Goal: Information Seeking & Learning: Understand process/instructions

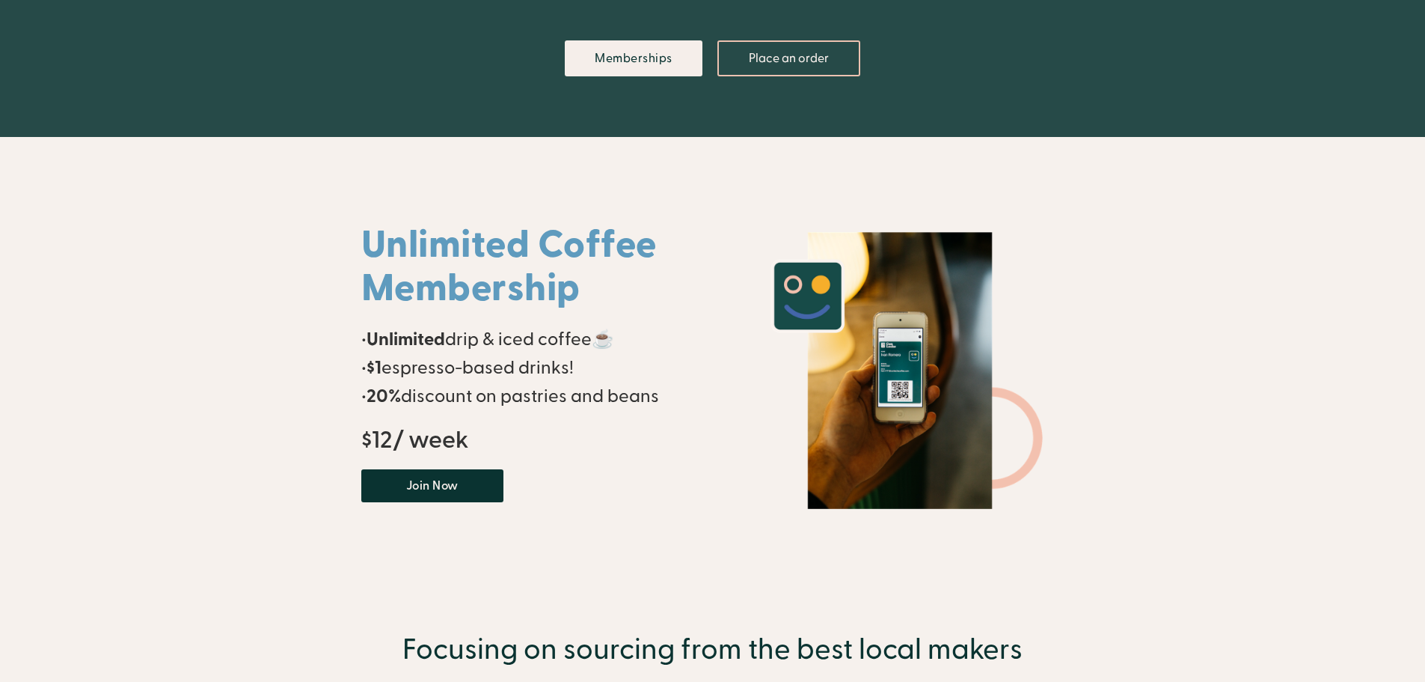
scroll to position [299, 0]
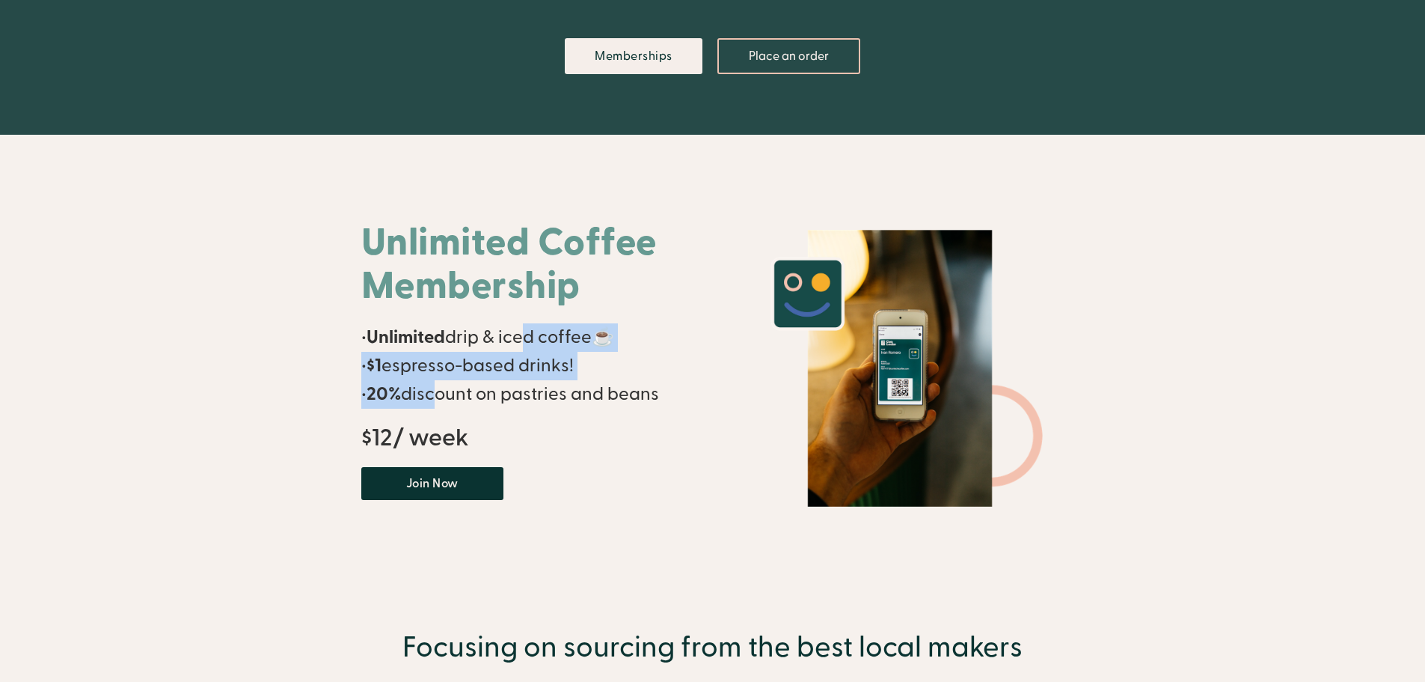
drag, startPoint x: 513, startPoint y: 338, endPoint x: 428, endPoint y: 384, distance: 96.7
click at [428, 384] on p "• Unlimited drip & iced coffee☕ • $1 espresso-based drinks! • 20% discount on p…" at bounding box center [529, 365] width 337 height 85
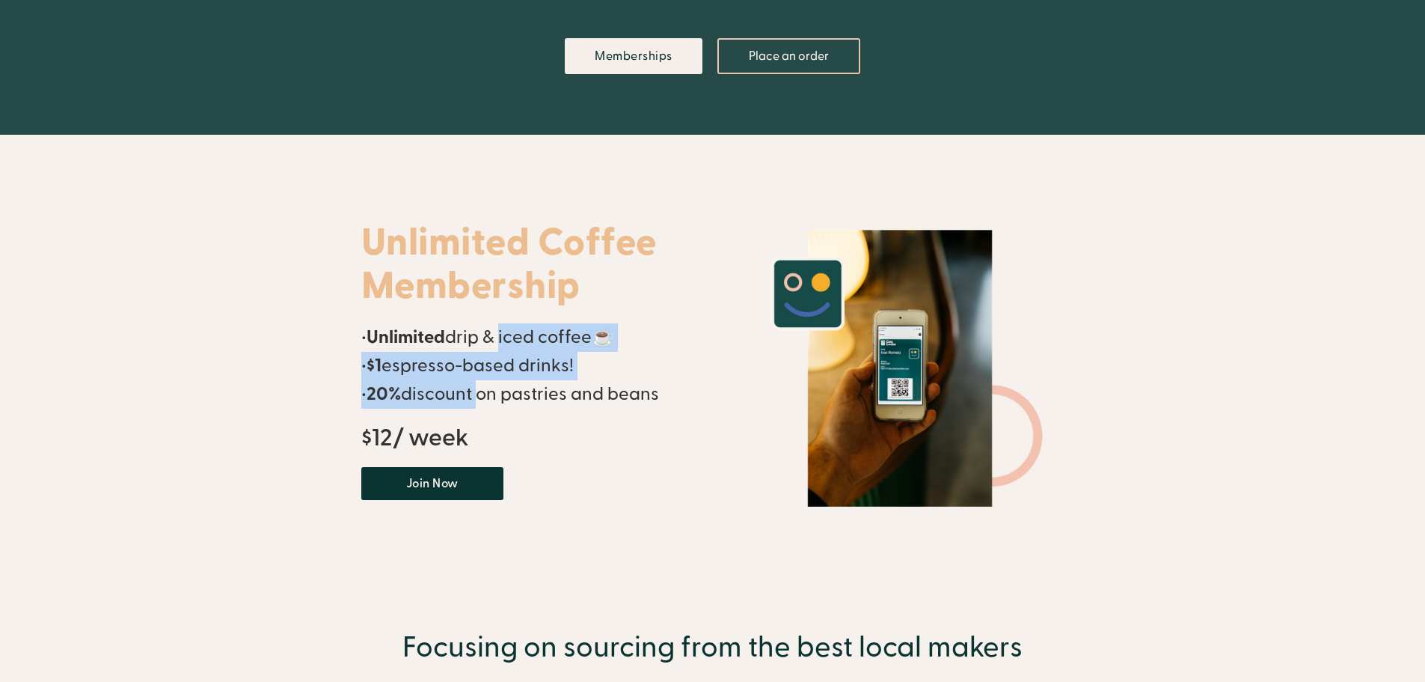
drag, startPoint x: 480, startPoint y: 369, endPoint x: 498, endPoint y: 340, distance: 33.2
click at [498, 340] on p "• Unlimited drip & iced coffee☕ • $1 espresso-based drinks! • 20% discount on p…" at bounding box center [529, 365] width 337 height 85
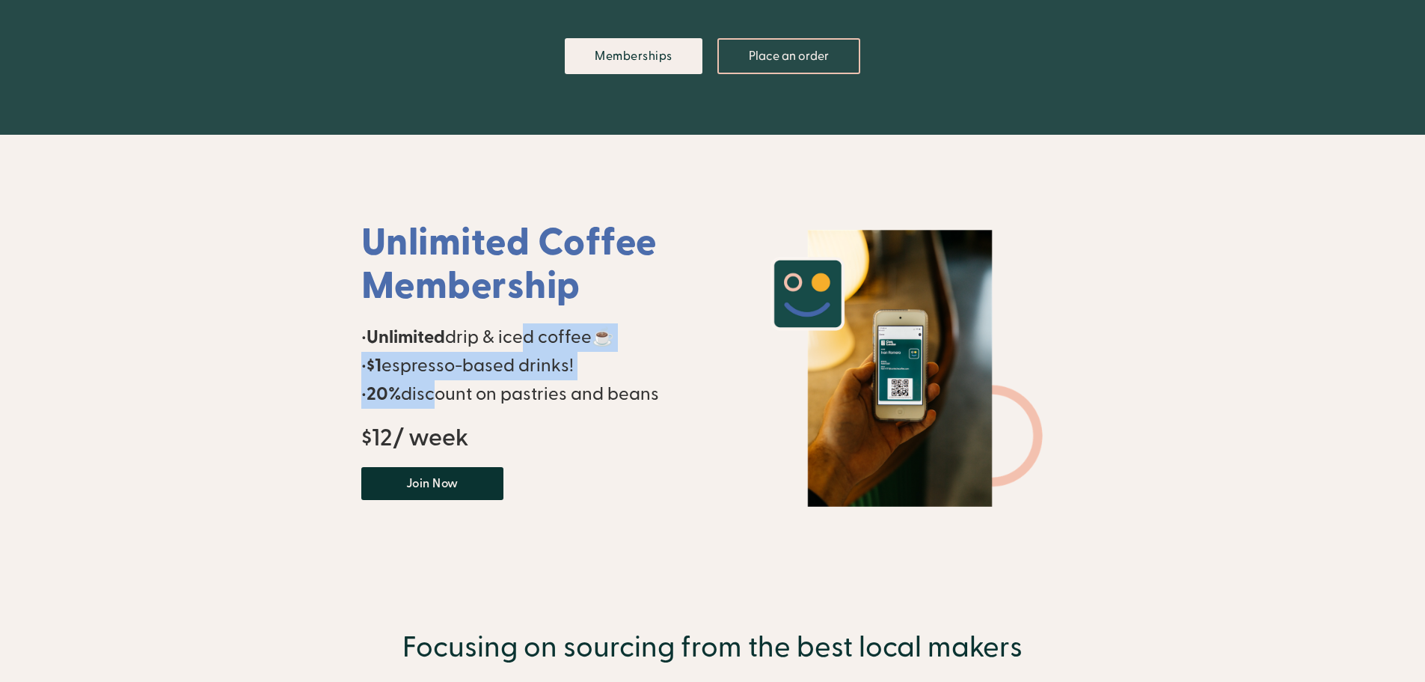
drag, startPoint x: 517, startPoint y: 334, endPoint x: 429, endPoint y: 382, distance: 100.4
click at [429, 382] on p "• Unlimited drip & iced coffee☕ • $1 espresso-based drinks! • 20% discount on p…" at bounding box center [529, 365] width 337 height 85
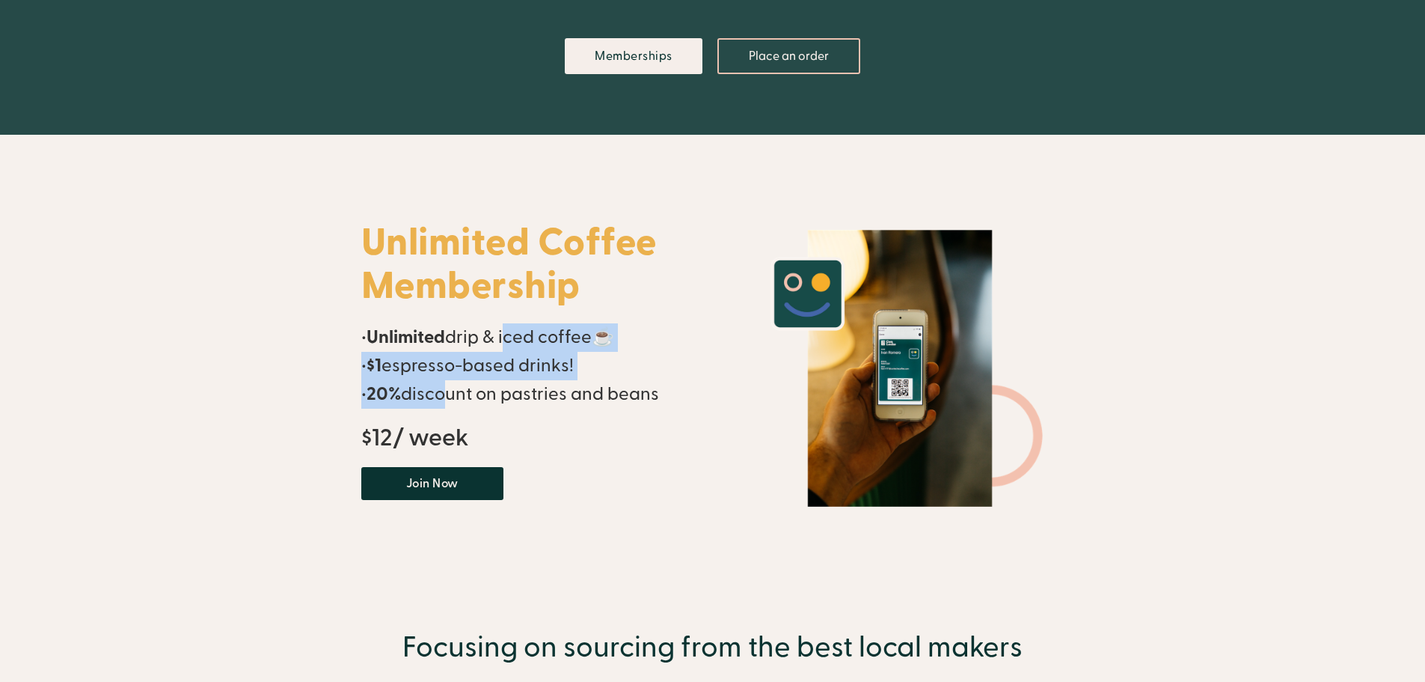
drag, startPoint x: 477, startPoint y: 359, endPoint x: 499, endPoint y: 336, distance: 32.3
click at [499, 336] on p "• Unlimited drip & iced coffee☕ • $1 espresso-based drinks! • 20% discount on p…" at bounding box center [529, 365] width 337 height 85
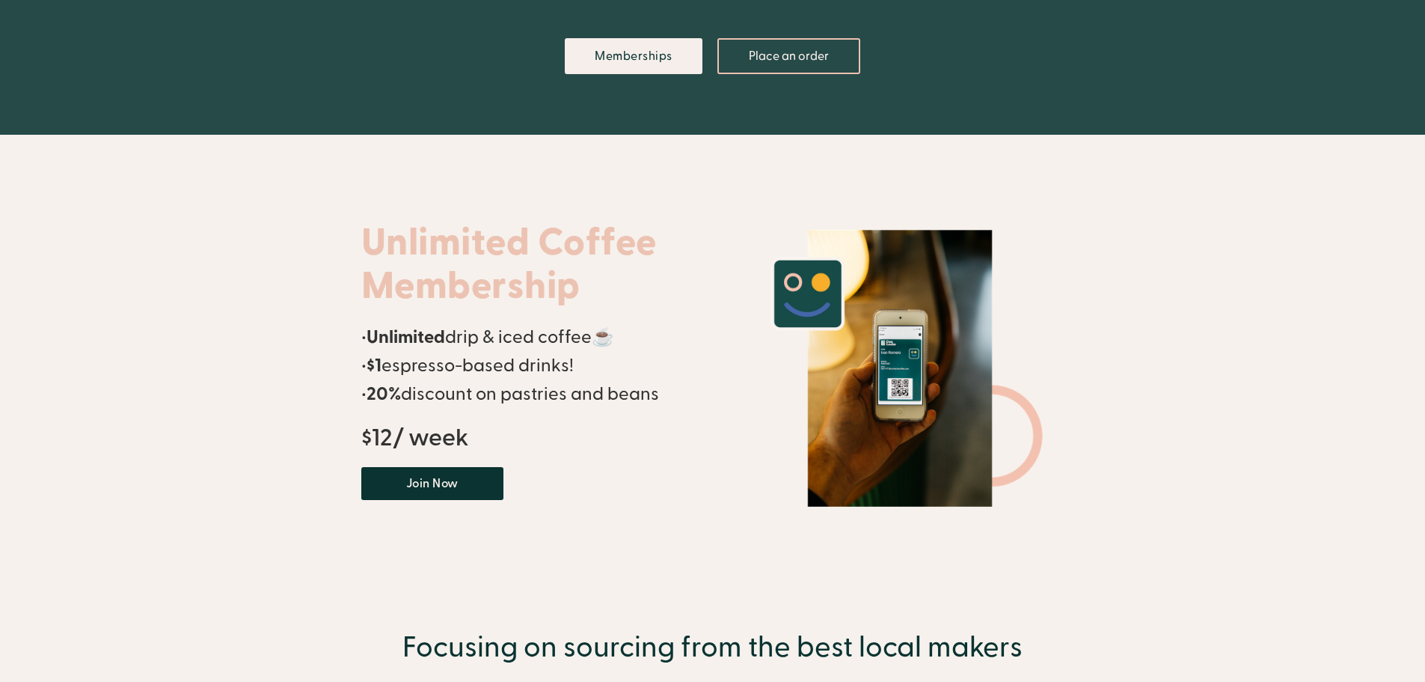
drag, startPoint x: 500, startPoint y: 343, endPoint x: 498, endPoint y: 355, distance: 12.1
click at [498, 355] on p "• Unlimited drip & iced coffee☕ • $1 espresso-based drinks! • 20% discount on p…" at bounding box center [529, 365] width 337 height 85
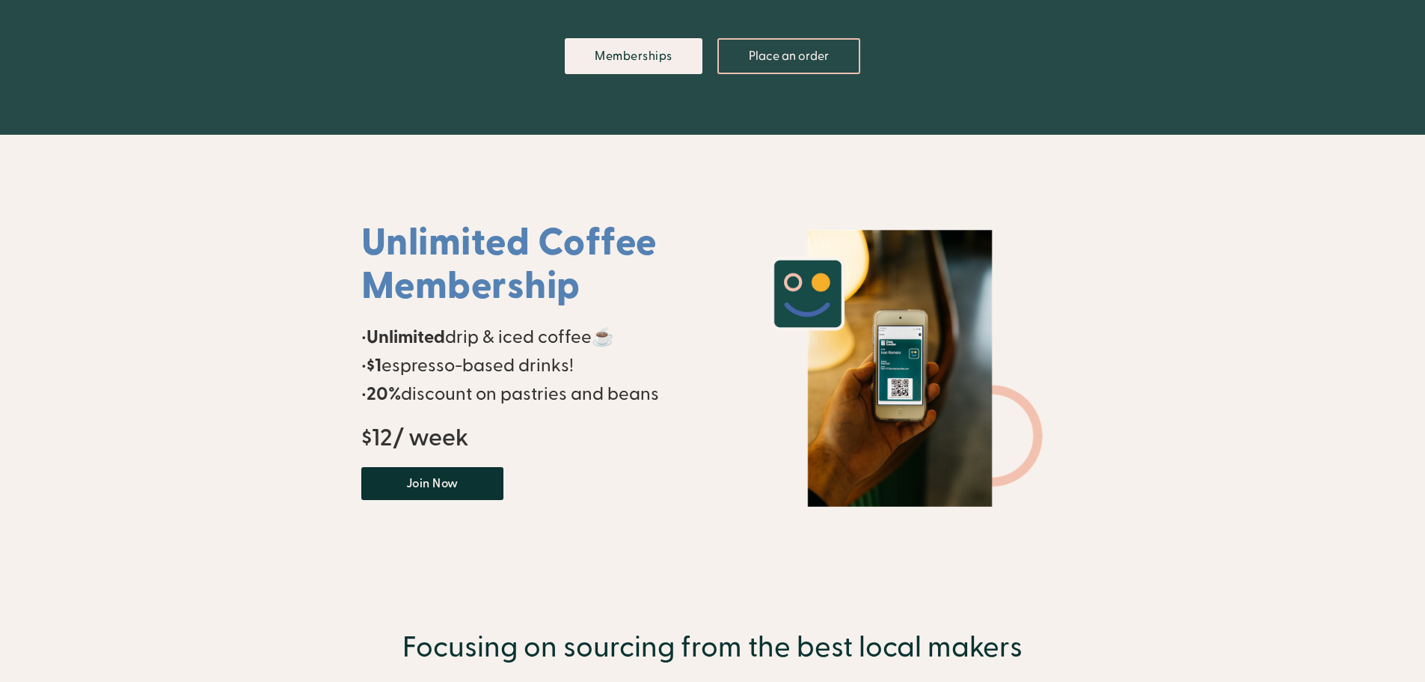
click at [477, 399] on p "• Unlimited drip & iced coffee☕ • $1 espresso-based drinks! • 20% discount on p…" at bounding box center [529, 365] width 337 height 85
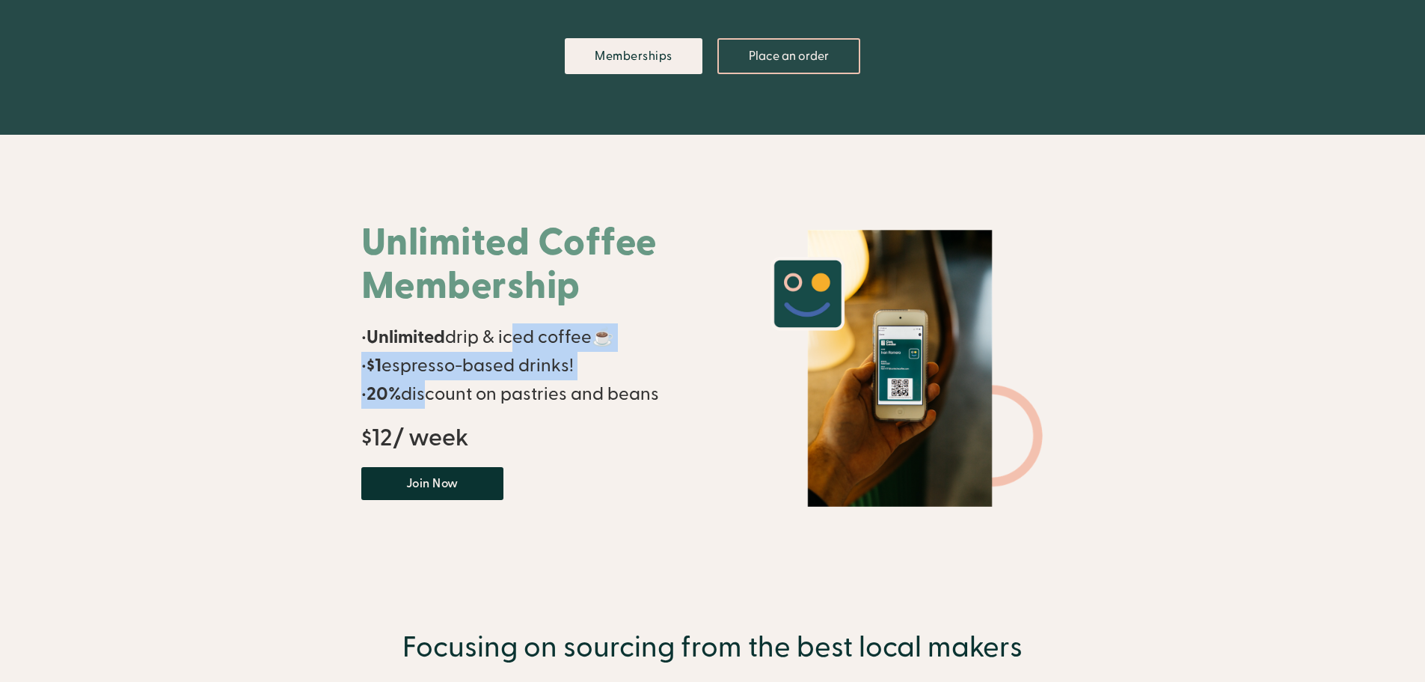
drag, startPoint x: 420, startPoint y: 400, endPoint x: 506, endPoint y: 343, distance: 103.1
click at [506, 343] on p "• Unlimited drip & iced coffee☕ • $1 espresso-based drinks! • 20% discount on p…" at bounding box center [529, 365] width 337 height 85
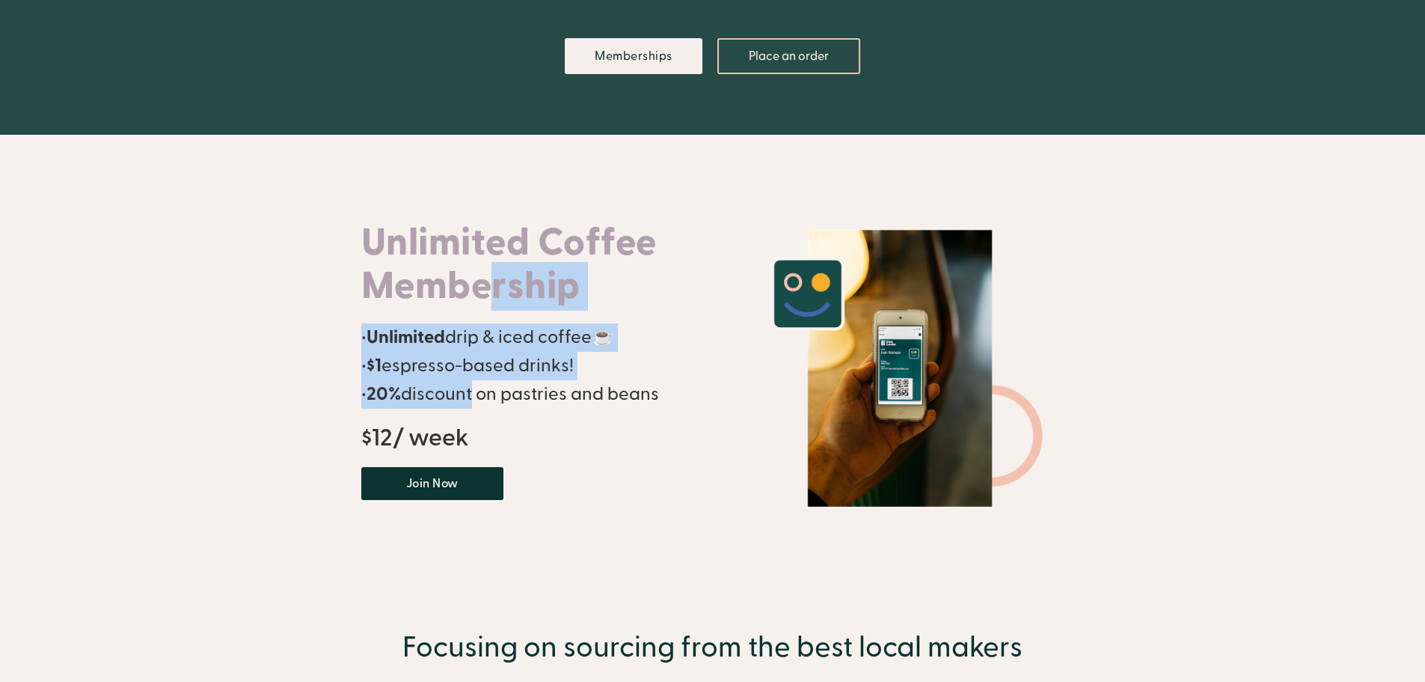
drag, startPoint x: 496, startPoint y: 283, endPoint x: 468, endPoint y: 399, distance: 120.1
click at [468, 399] on div "Unlimited Coffee Membership • Unlimited drip & iced coffee☕ • $1 espresso-based…" at bounding box center [529, 368] width 337 height 376
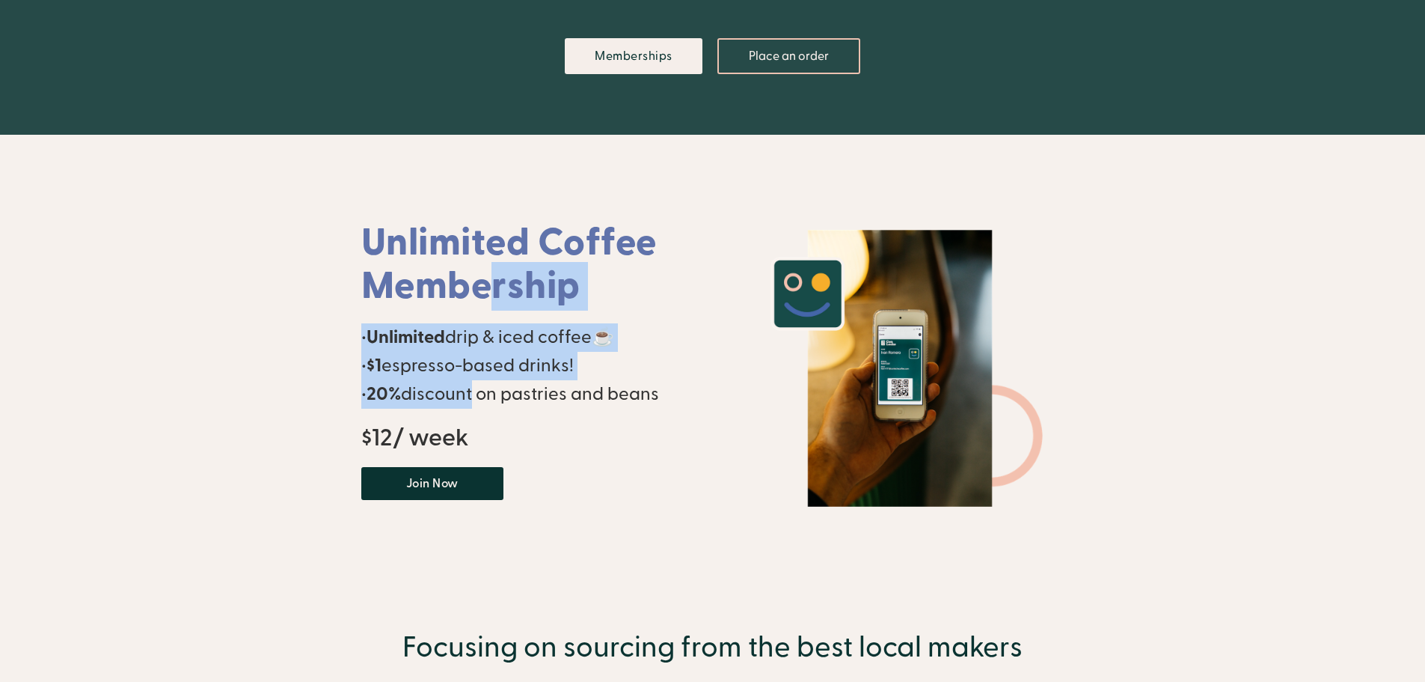
click at [468, 399] on p "• Unlimited drip & iced coffee☕ • $1 espresso-based drinks! • 20% discount on p…" at bounding box center [529, 365] width 337 height 85
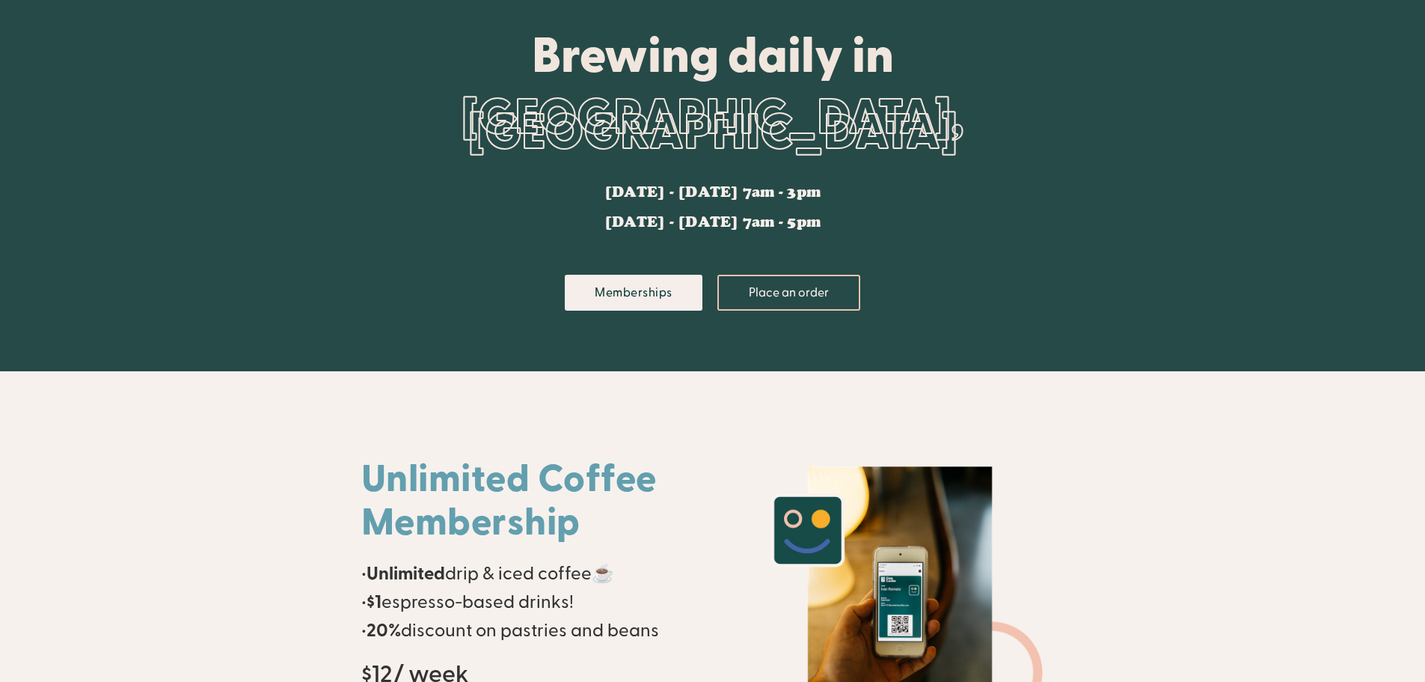
scroll to position [0, 0]
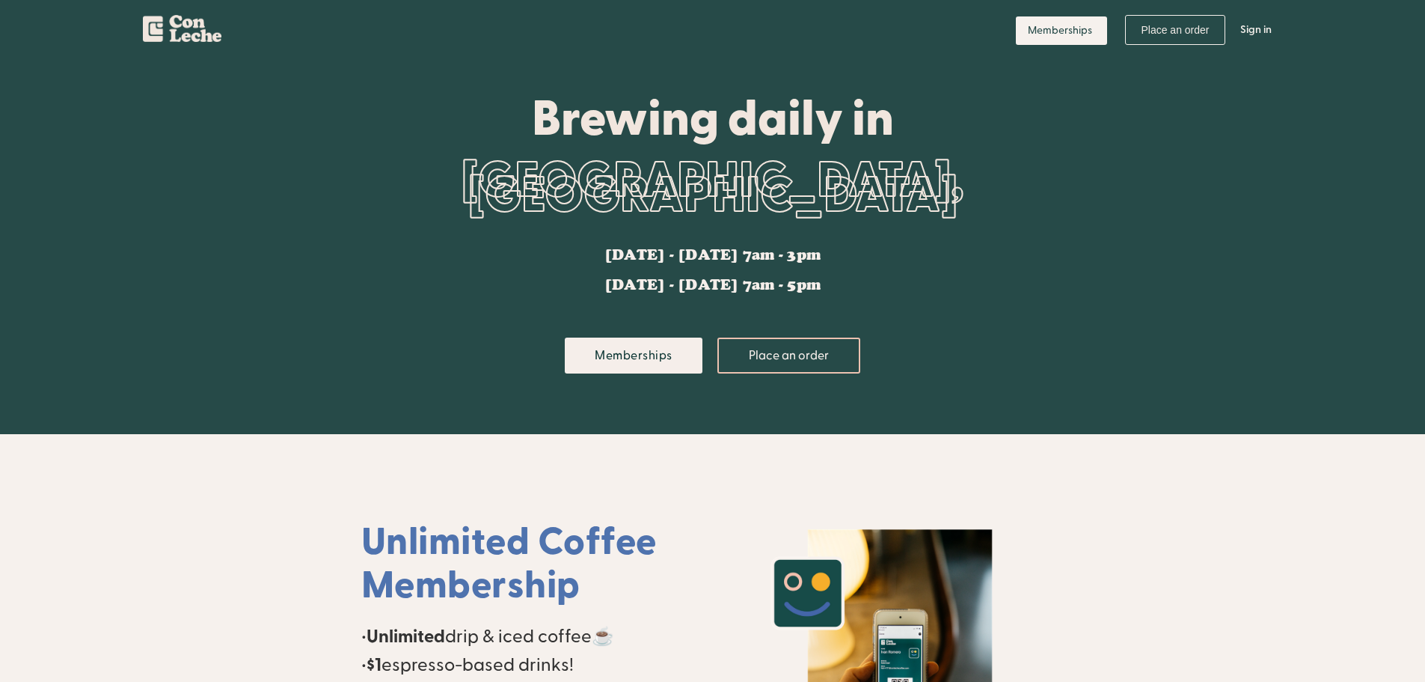
click at [181, 33] on img "home" at bounding box center [182, 26] width 79 height 32
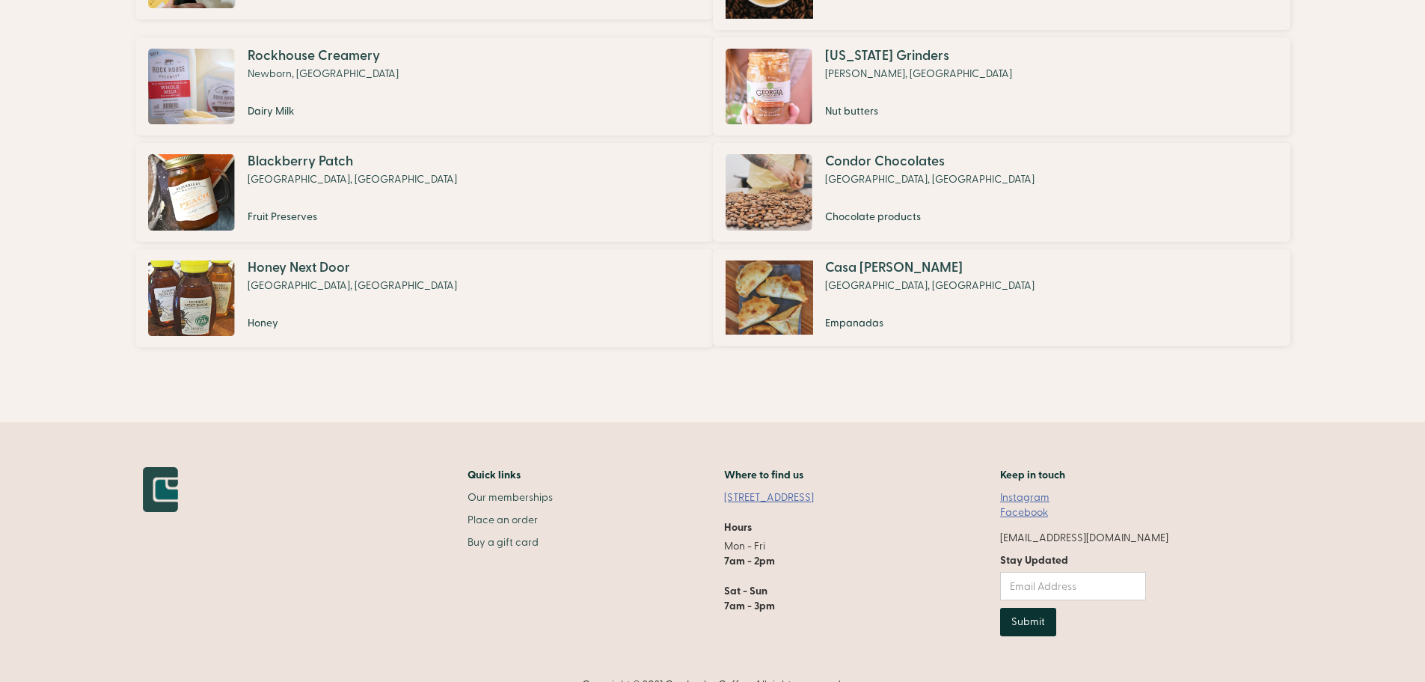
scroll to position [1120, 0]
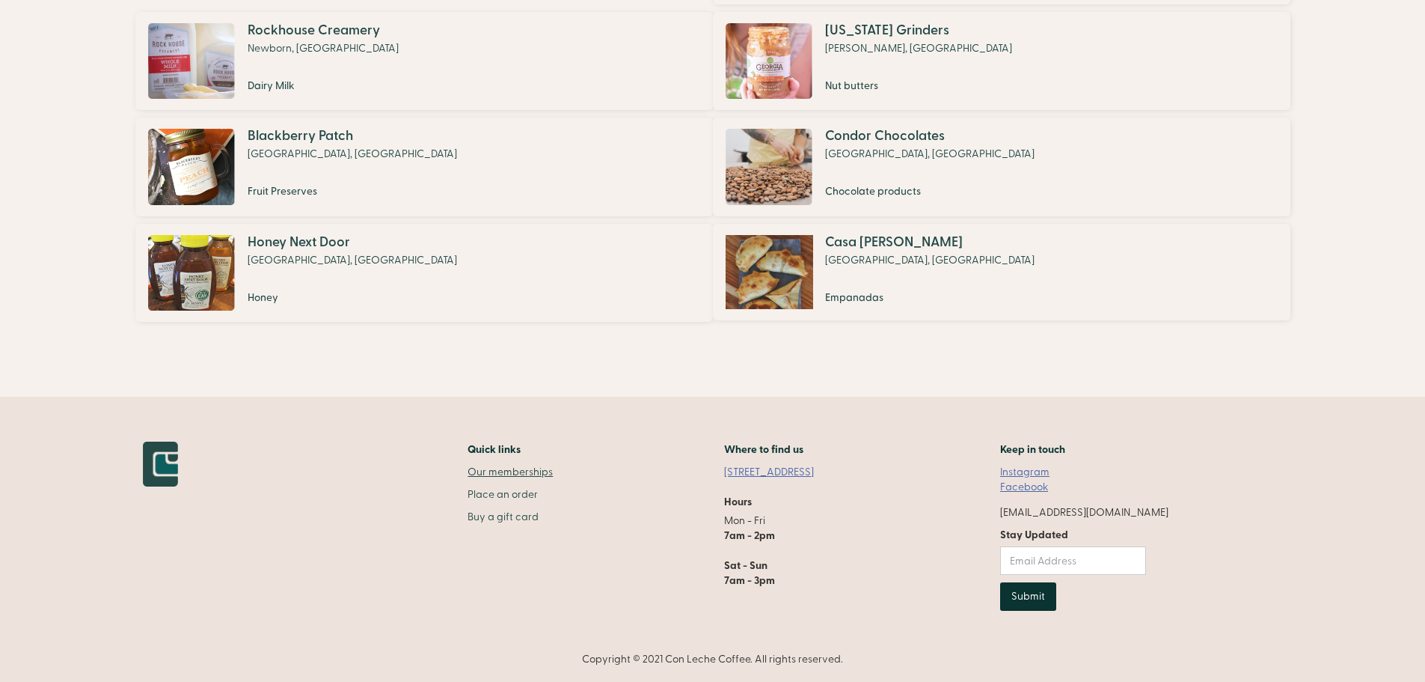
click at [538, 468] on link "Our memberships" at bounding box center [510, 472] width 85 height 15
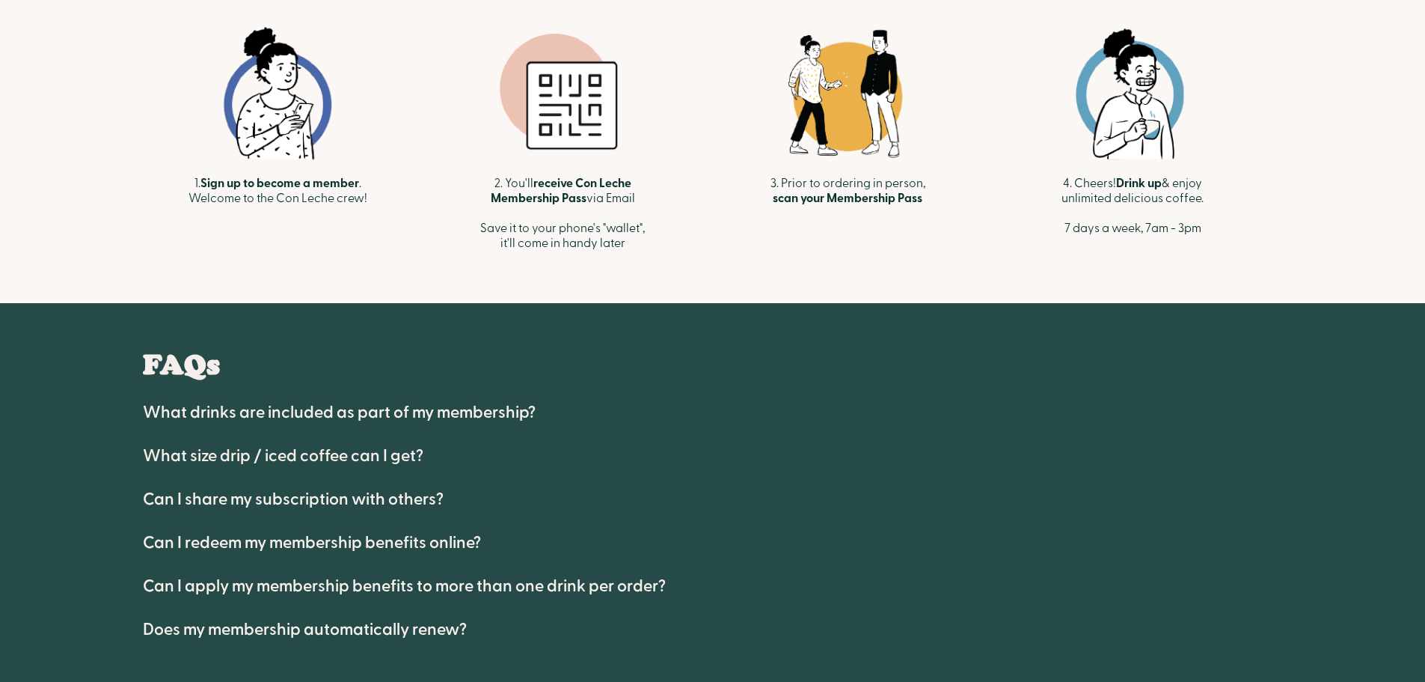
scroll to position [599, 0]
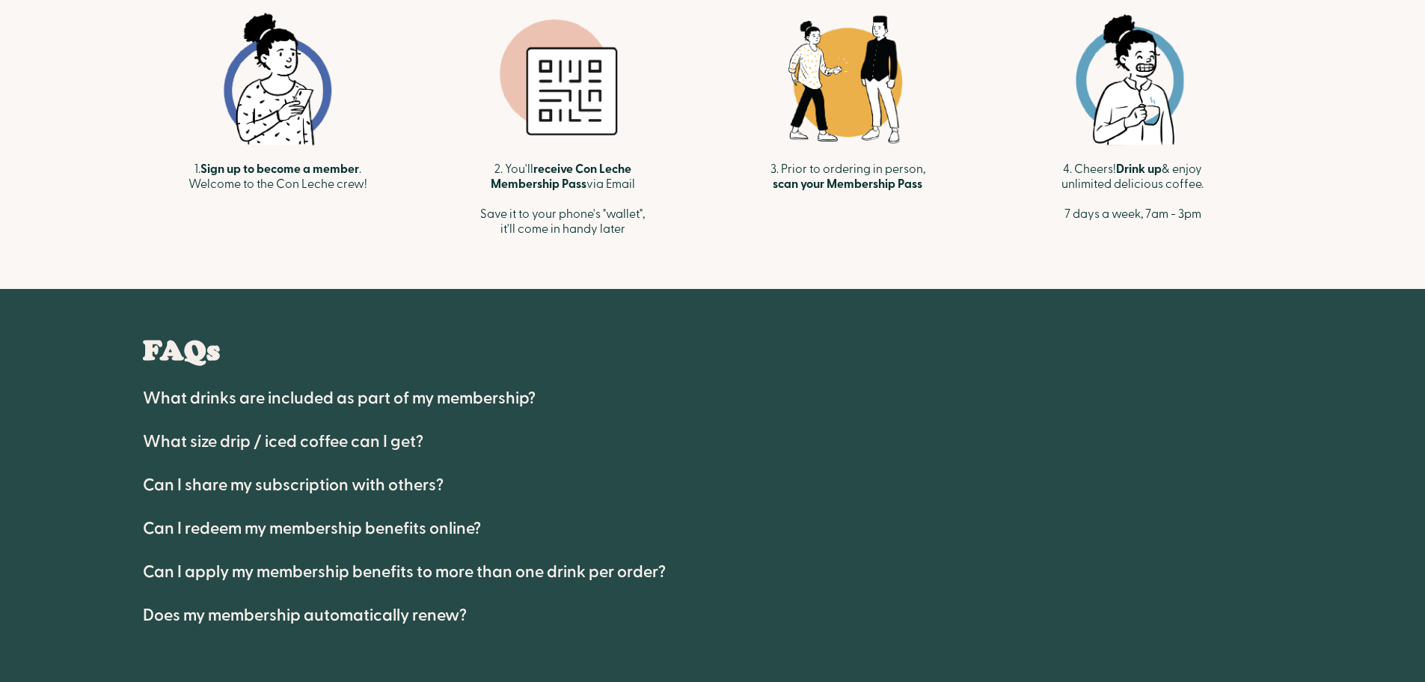
click at [331, 575] on h4 "Can I apply my membership benefits to more than one drink per order?" at bounding box center [404, 572] width 523 height 18
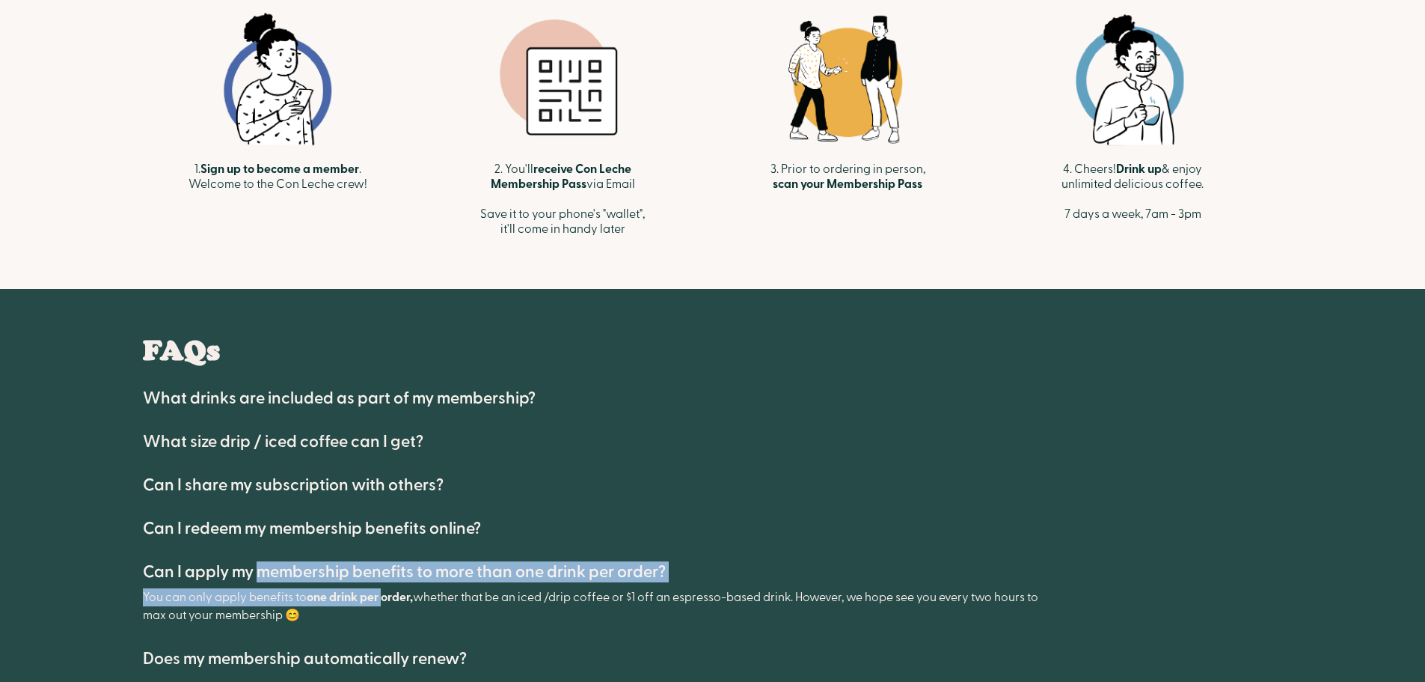
drag, startPoint x: 261, startPoint y: 586, endPoint x: 380, endPoint y: 590, distance: 119.0
click at [380, 590] on div "Can I apply my membership benefits to more than one drink per order? You can on…" at bounding box center [713, 598] width 1140 height 87
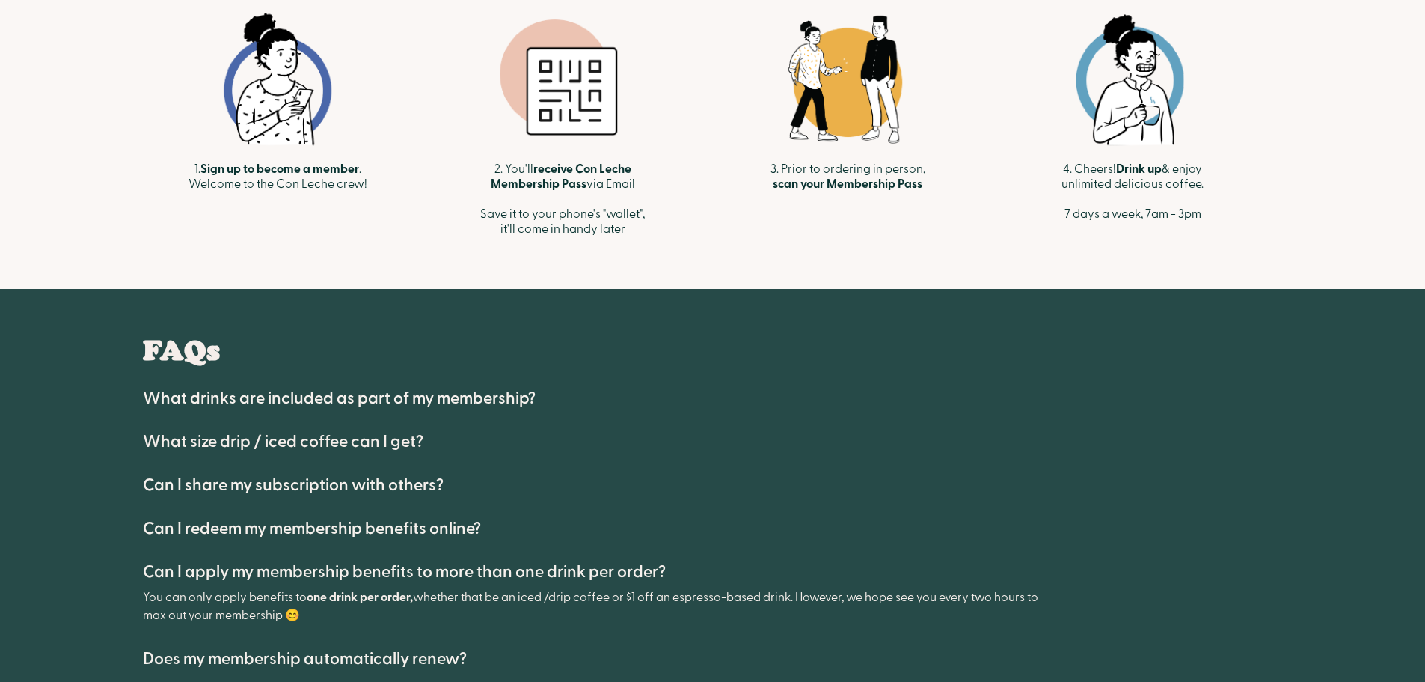
click at [457, 603] on p "You can only apply benefits to one drink per order, whether that be an iced /dr…" at bounding box center [599, 606] width 912 height 36
drag, startPoint x: 465, startPoint y: 601, endPoint x: 729, endPoint y: 591, distance: 264.3
click at [729, 591] on p "You can only apply benefits to one drink per order, whether that be an iced /dr…" at bounding box center [599, 606] width 912 height 36
drag, startPoint x: 768, startPoint y: 590, endPoint x: 546, endPoint y: 590, distance: 221.4
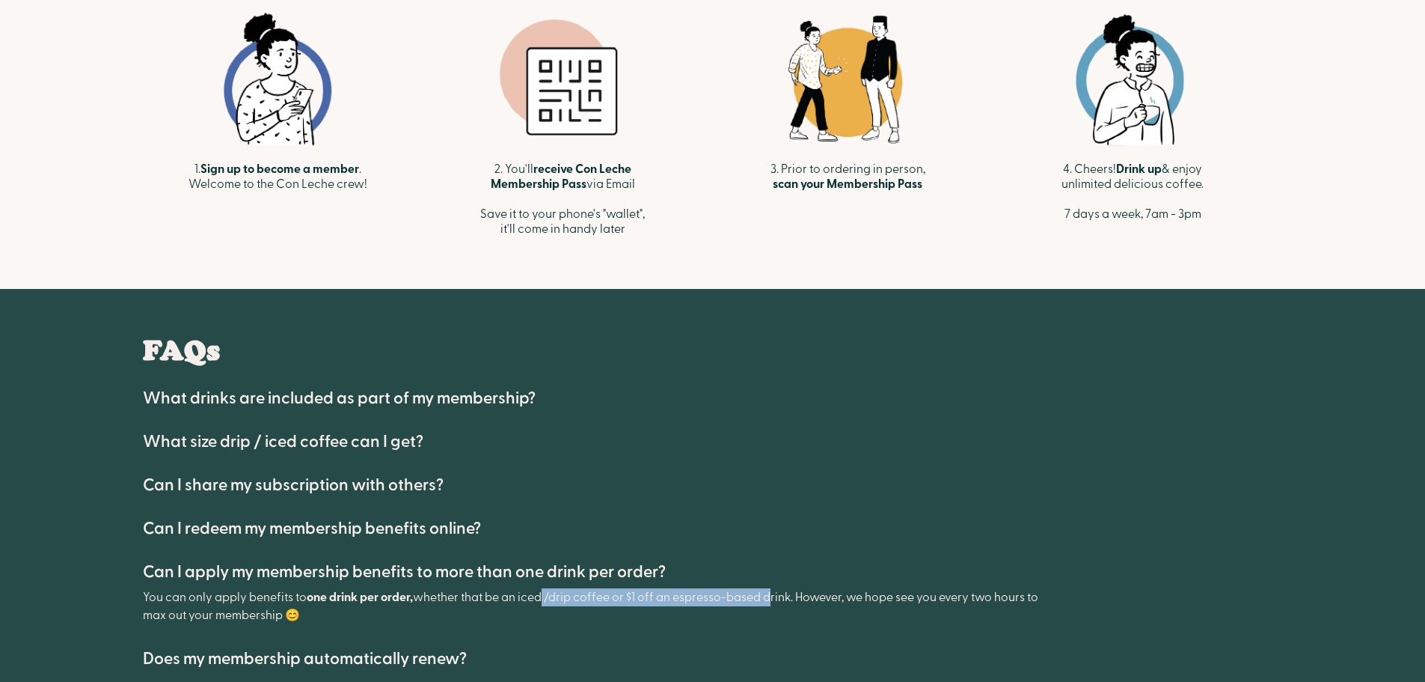
click at [546, 590] on p "You can only apply benefits to one drink per order, whether that be an iced /dr…" at bounding box center [599, 606] width 912 height 36
click at [820, 588] on p "You can only apply benefits to one drink per order, whether that be an iced /dr…" at bounding box center [599, 606] width 912 height 36
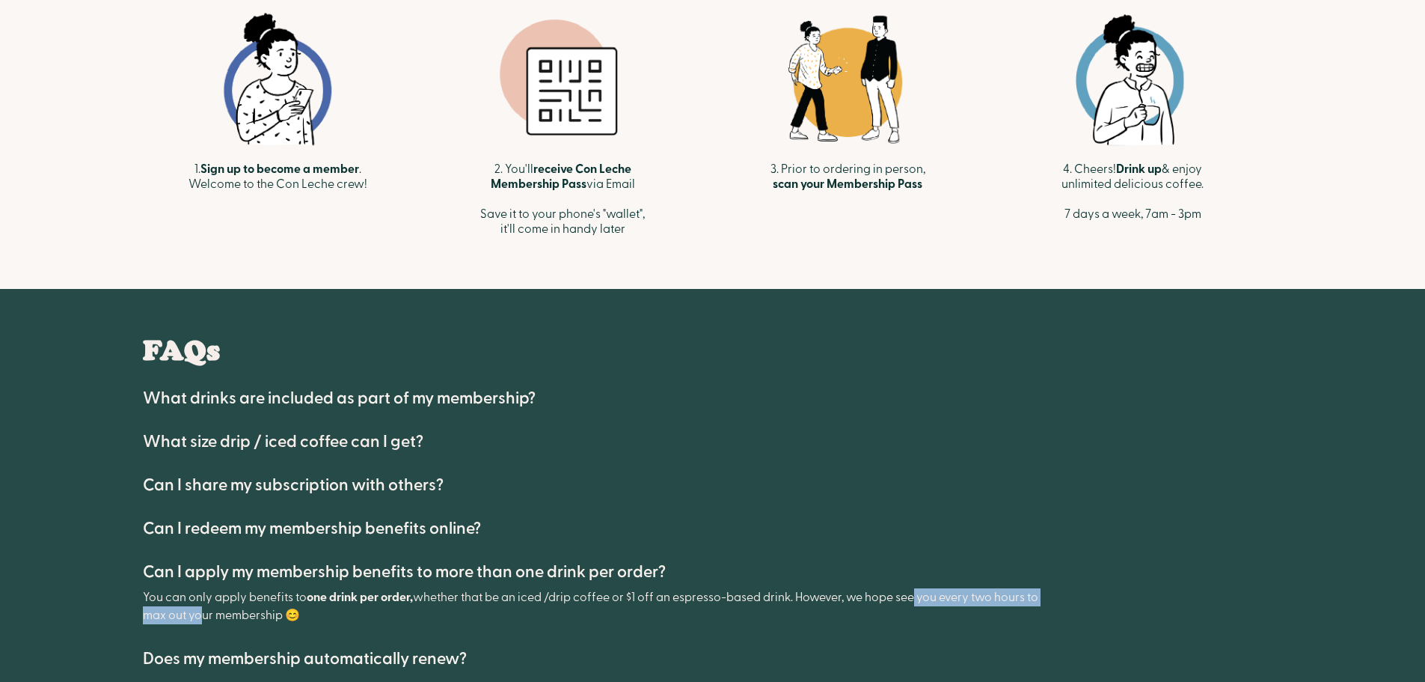
drag, startPoint x: 916, startPoint y: 591, endPoint x: 199, endPoint y: 610, distance: 717.0
click at [199, 610] on p "You can only apply benefits to one drink per order, whether that be an iced /dr…" at bounding box center [599, 606] width 912 height 36
click at [359, 396] on h4 "What drinks are included as part of my membership?" at bounding box center [339, 398] width 393 height 18
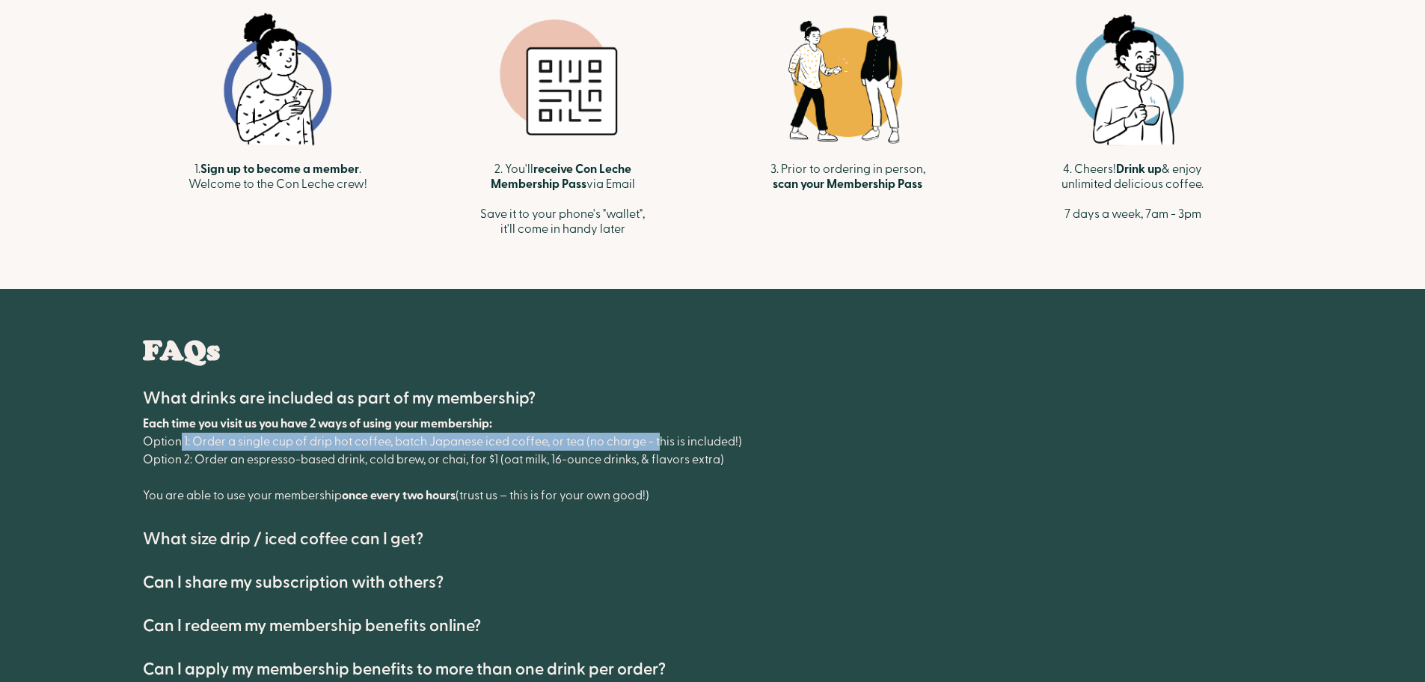
drag, startPoint x: 200, startPoint y: 441, endPoint x: 658, endPoint y: 440, distance: 458.6
click at [658, 440] on p "Each time you visit us you have 2 ways of using your membership: Option 1: Orde…" at bounding box center [599, 459] width 912 height 90
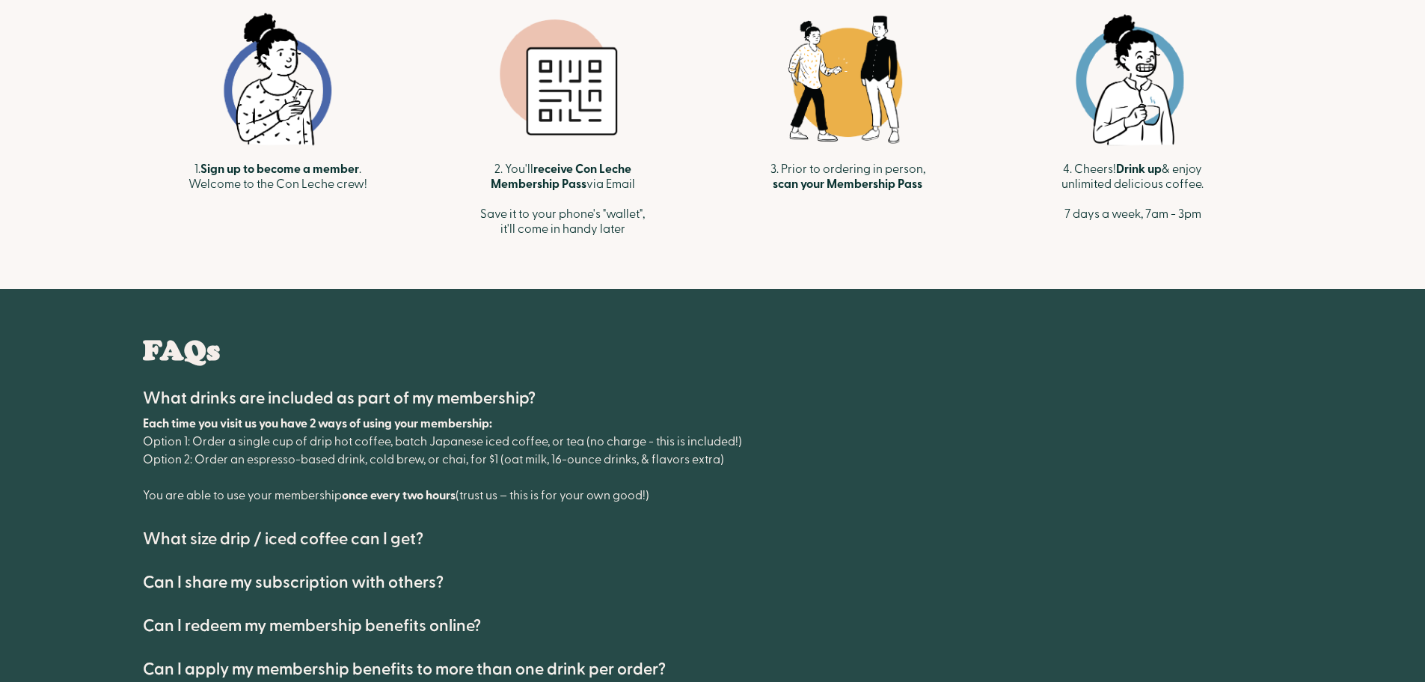
click at [206, 456] on p "Each time you visit us you have 2 ways of using your membership: Option 1: Orde…" at bounding box center [599, 459] width 912 height 90
drag, startPoint x: 263, startPoint y: 462, endPoint x: 526, endPoint y: 456, distance: 262.7
click at [526, 456] on p "Each time you visit us you have 2 ways of using your membership: Option 1: Orde…" at bounding box center [599, 459] width 912 height 90
drag, startPoint x: 204, startPoint y: 489, endPoint x: 343, endPoint y: 492, distance: 139.2
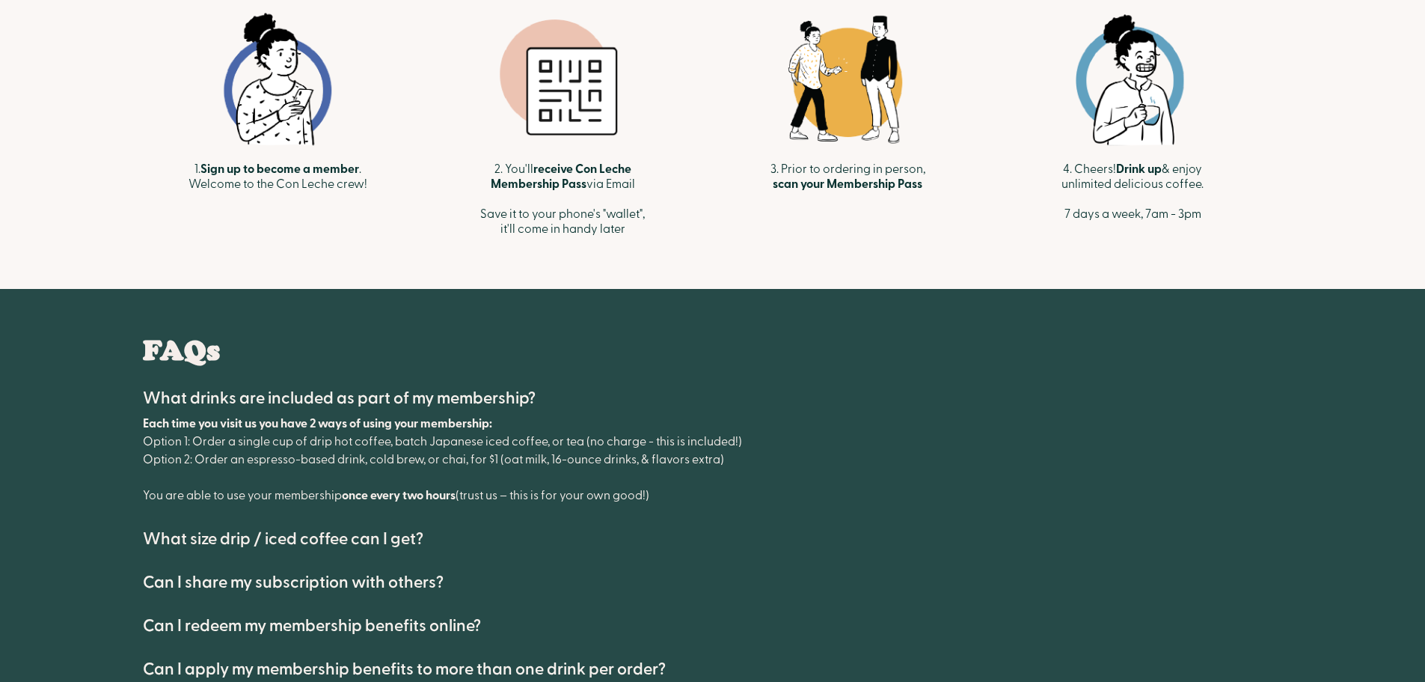
click at [343, 492] on p "Each time you visit us you have 2 ways of using your membership: Option 1: Orde…" at bounding box center [599, 459] width 912 height 90
click at [343, 492] on strong "once" at bounding box center [355, 495] width 26 height 15
drag, startPoint x: 576, startPoint y: 497, endPoint x: 459, endPoint y: 496, distance: 117.5
click at [459, 496] on p "Each time you visit us you have 2 ways of using your membership: Option 1: Orde…" at bounding box center [599, 459] width 912 height 90
click at [456, 496] on strong "every two hours" at bounding box center [412, 495] width 85 height 15
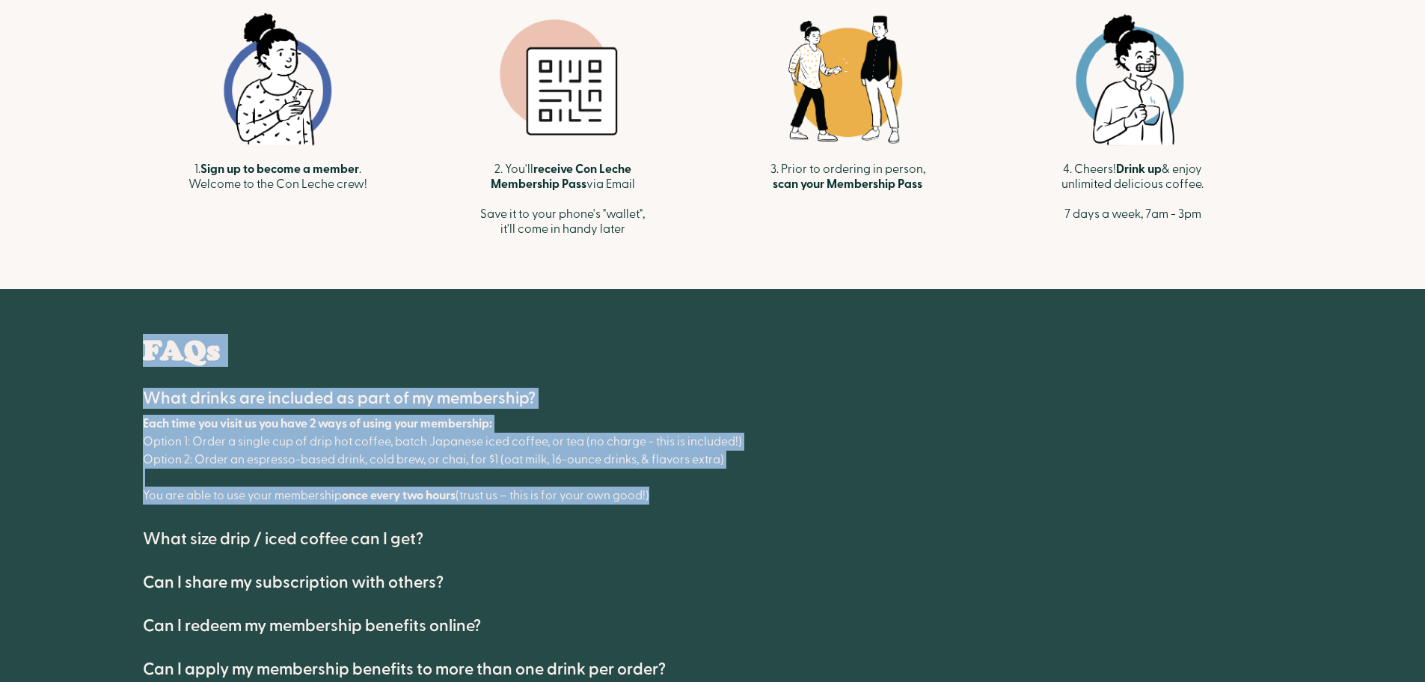
drag, startPoint x: 698, startPoint y: 495, endPoint x: 115, endPoint y: 364, distance: 597.5
click at [115, 364] on div "FAQs What drinks are included as part of my membership? Each time you visit us …" at bounding box center [712, 558] width 1425 height 539
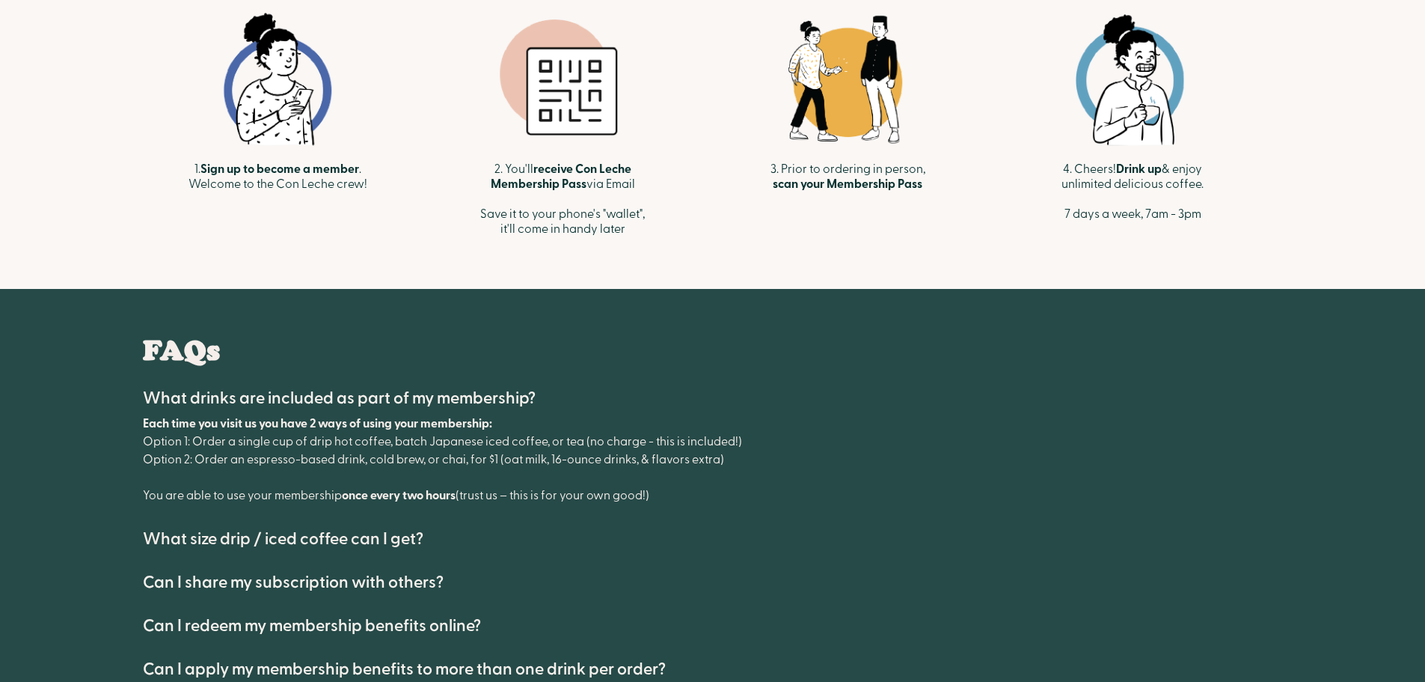
click at [561, 579] on div "Can I share my subscription with others?" at bounding box center [713, 582] width 1140 height 33
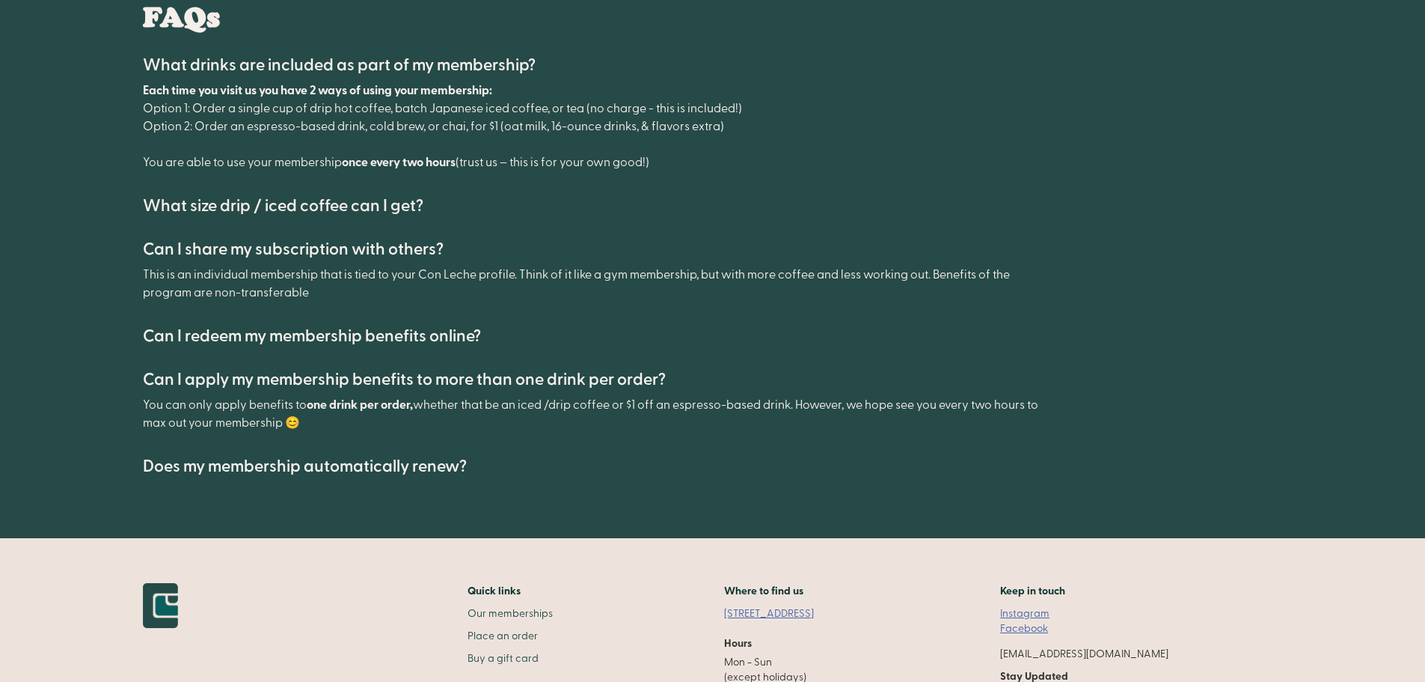
scroll to position [898, 0]
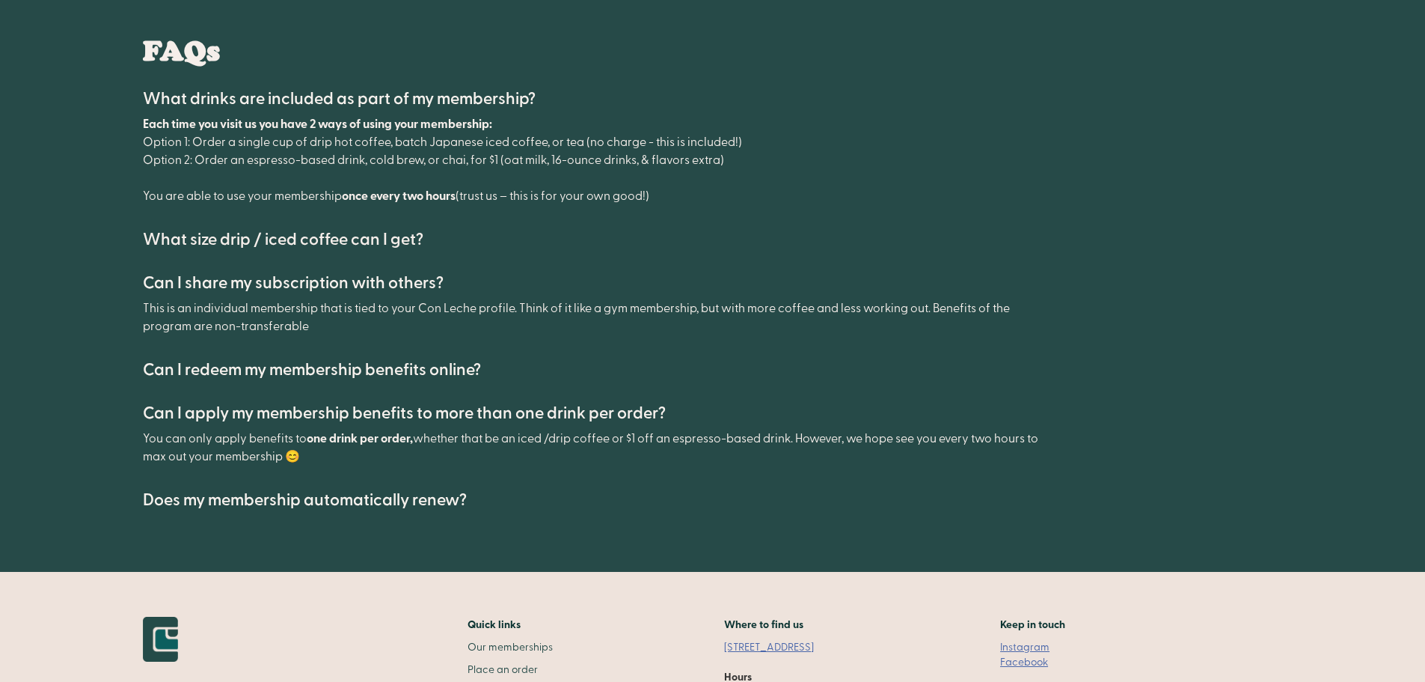
click at [233, 495] on h4 "Does my membership automatically renew?" at bounding box center [305, 500] width 324 height 18
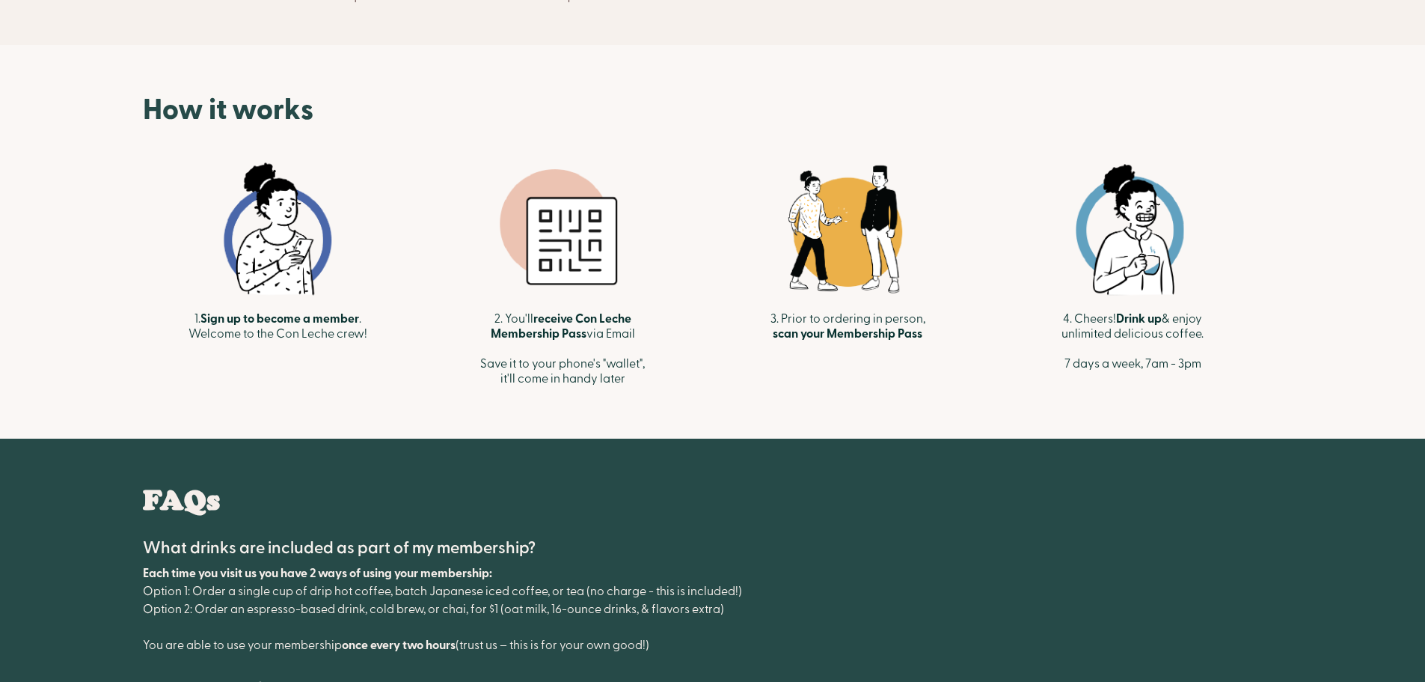
scroll to position [0, 0]
